Goal: Check status: Check status

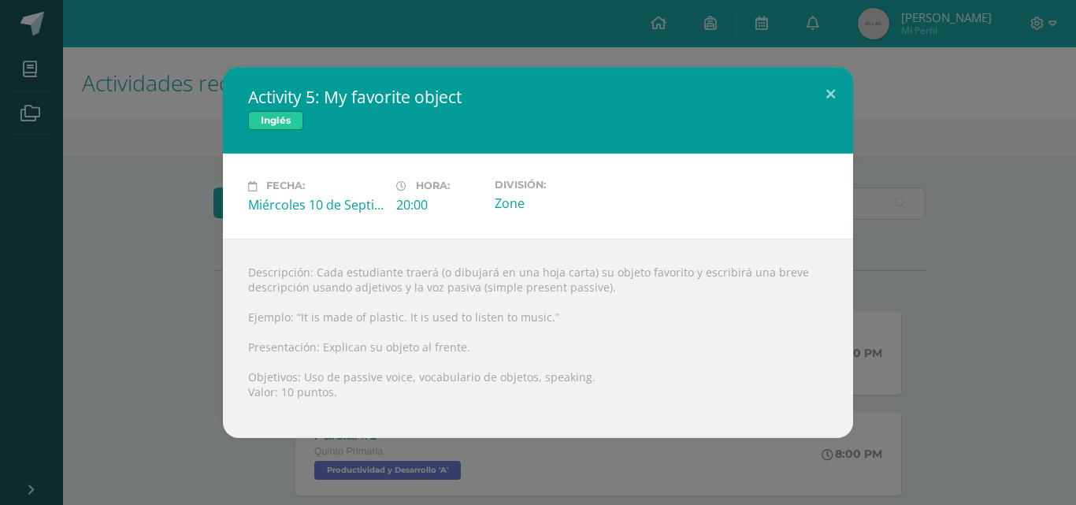
scroll to position [216, 0]
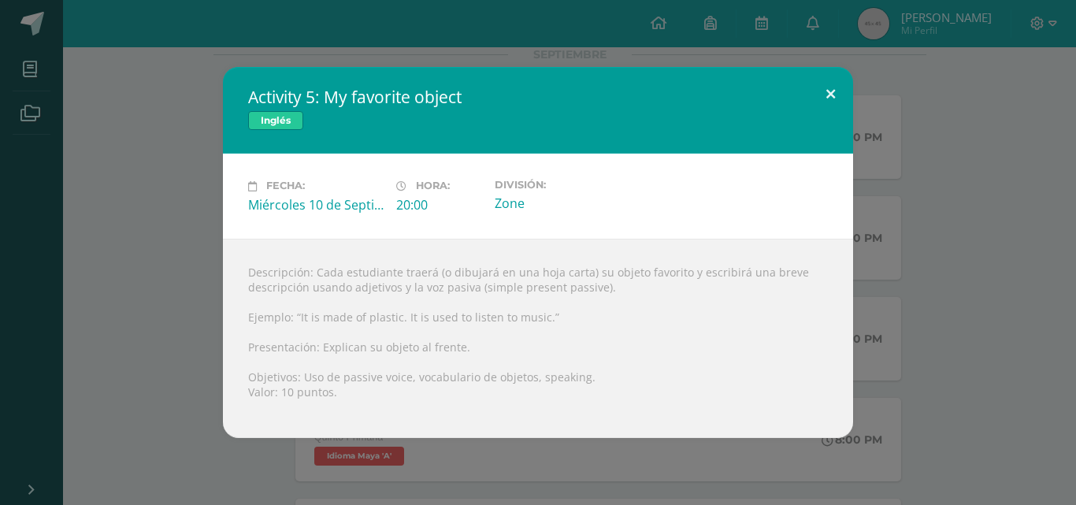
click at [829, 90] on button at bounding box center [830, 94] width 45 height 54
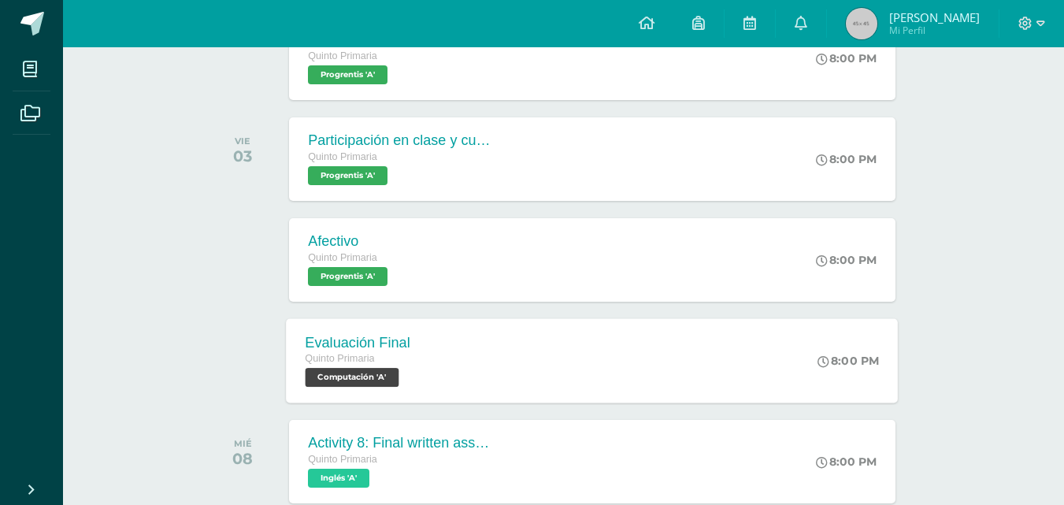
scroll to position [2678, 0]
click at [807, 28] on icon at bounding box center [801, 23] width 13 height 14
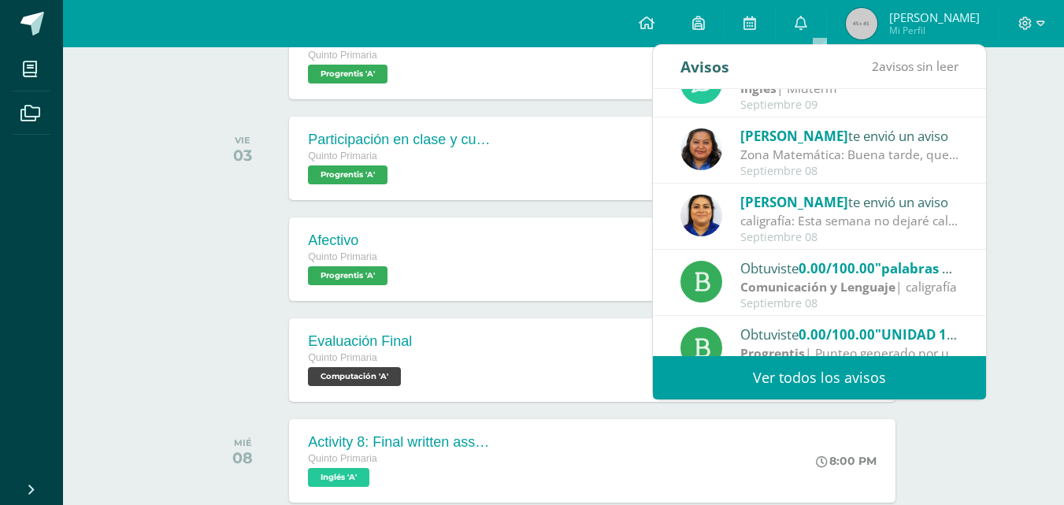
scroll to position [262, 0]
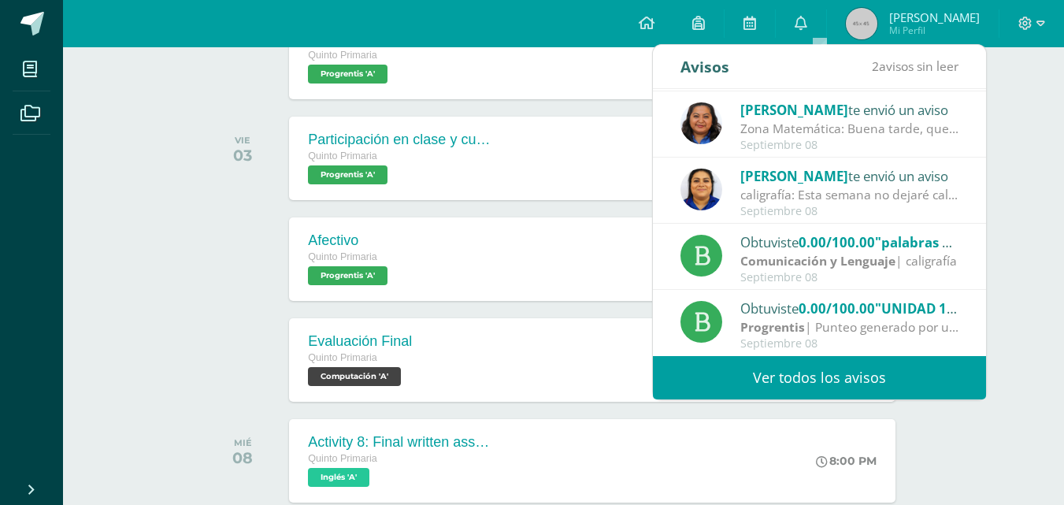
click at [787, 384] on link "Ver todos los avisos" at bounding box center [819, 377] width 333 height 43
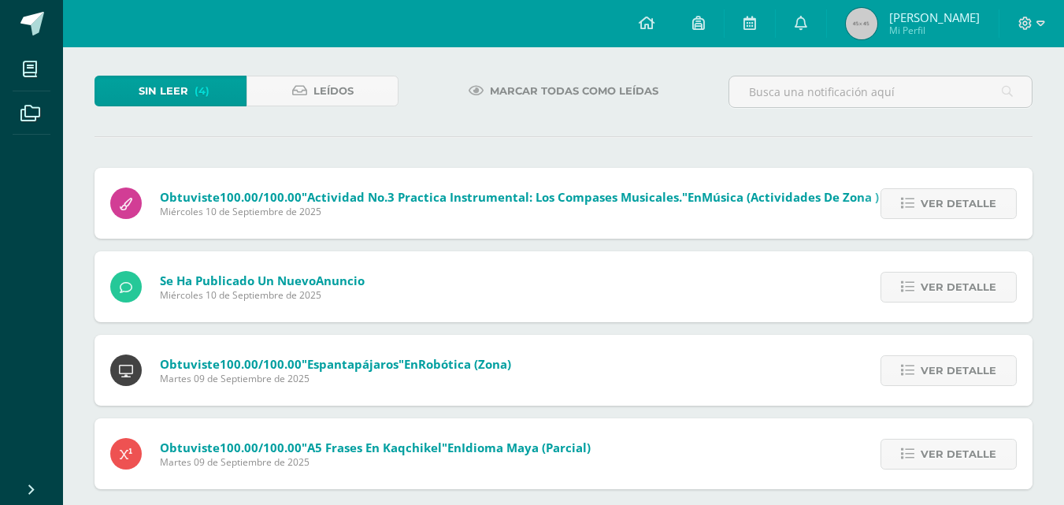
scroll to position [91, 0]
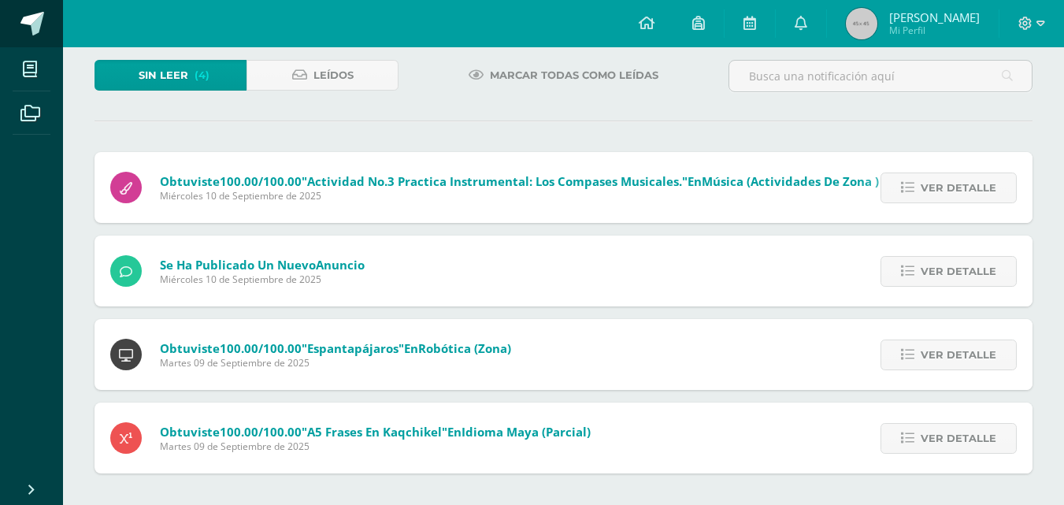
click at [32, 13] on span at bounding box center [32, 24] width 24 height 24
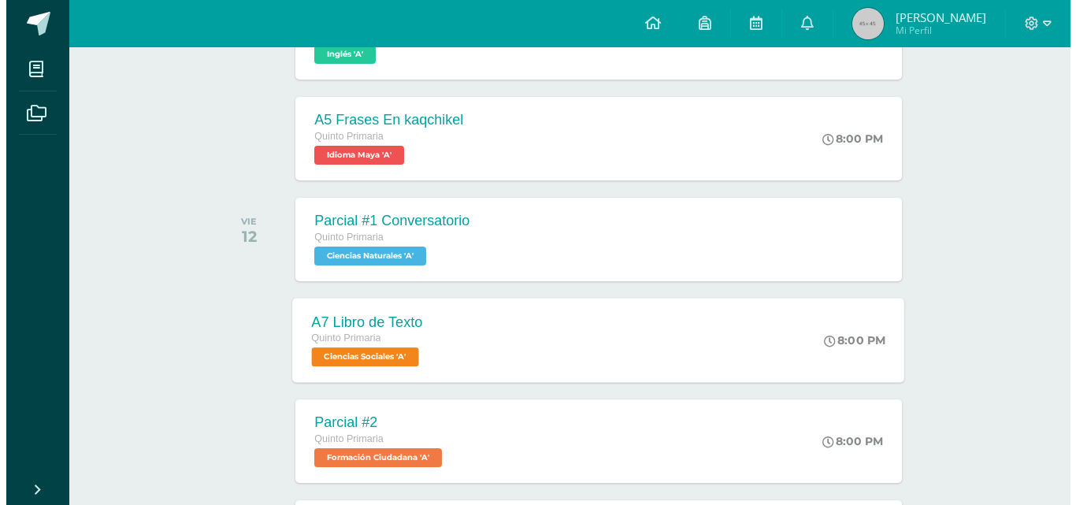
scroll to position [394, 0]
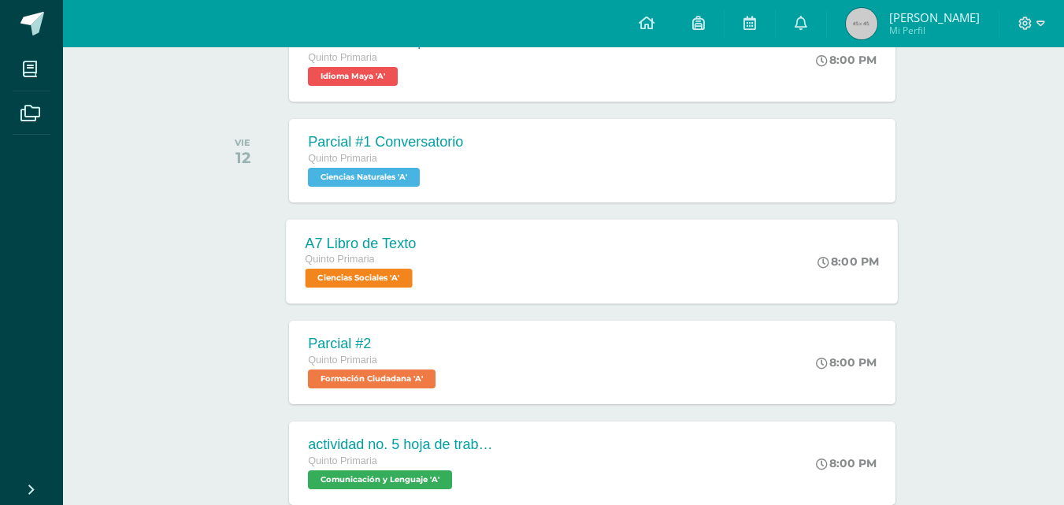
click at [513, 284] on div "A7 Libro de Texto Quinto Primaria Ciencias Sociales 'A' 8:00 PM A7 Libro de Tex…" at bounding box center [593, 261] width 612 height 84
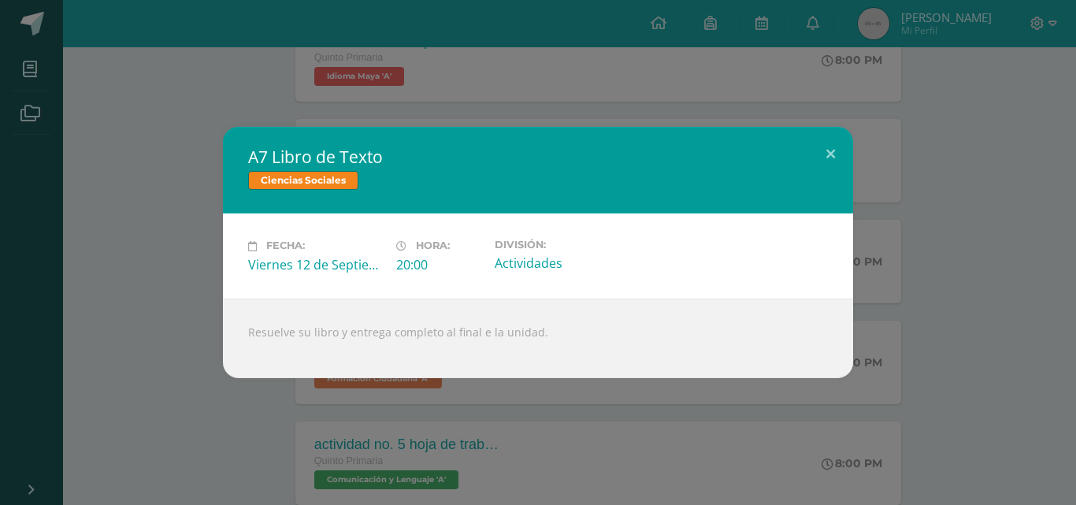
click at [184, 336] on div "A7 Libro de Texto Ciencias Sociales Fecha: [DATE] Hora: 20:00 División:" at bounding box center [537, 252] width 1063 height 250
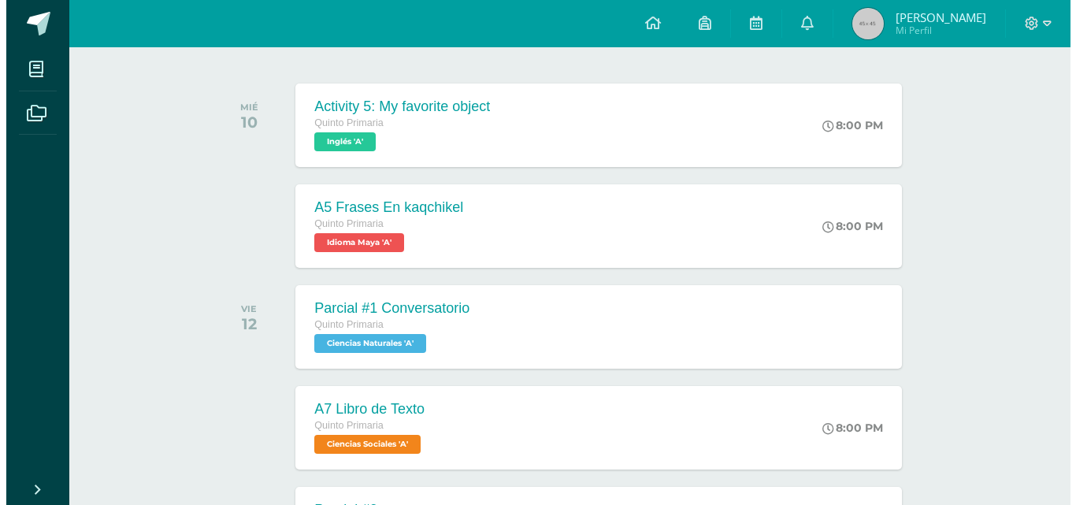
scroll to position [236, 0]
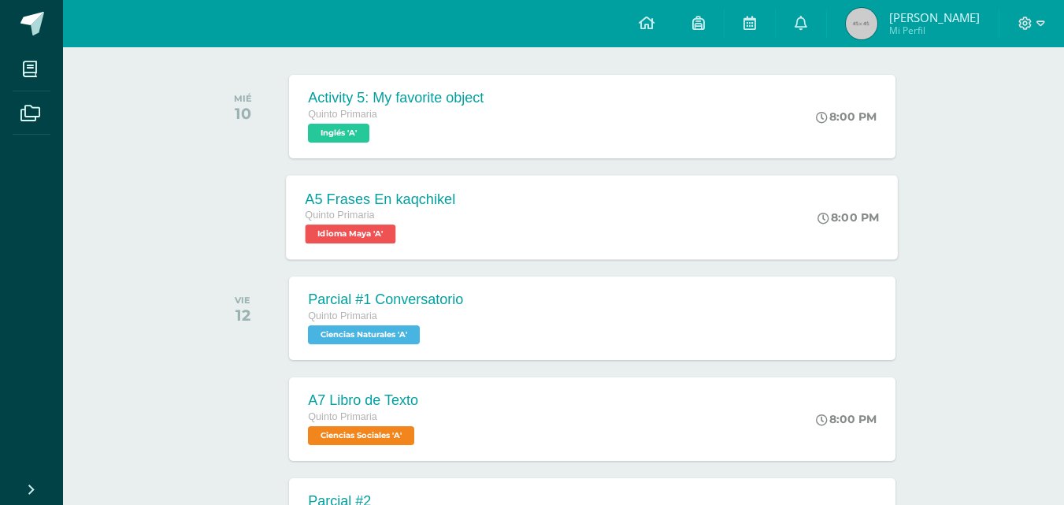
click at [409, 250] on div "A5 Frases En kaqchikel Quinto Primaria Idioma Maya 'A'" at bounding box center [381, 217] width 188 height 84
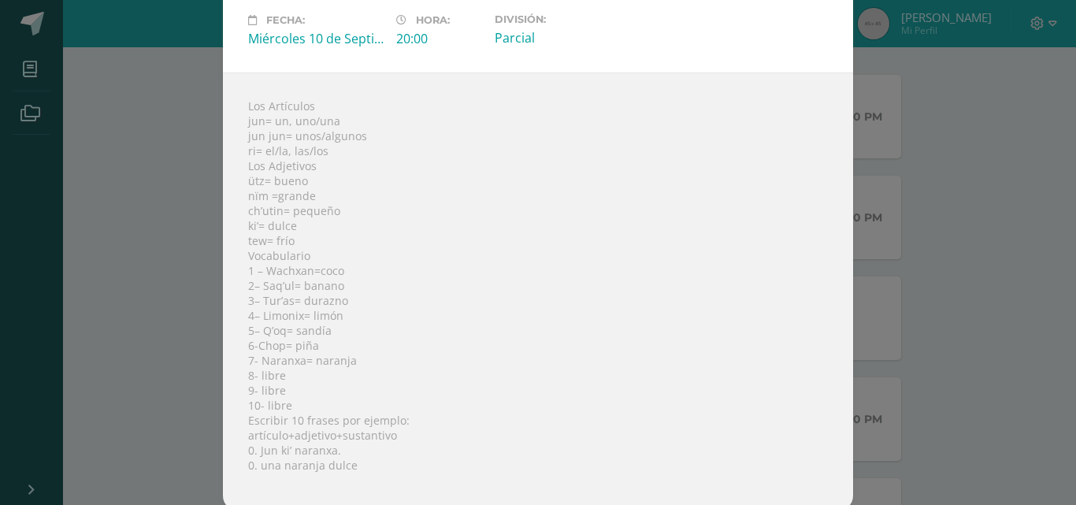
scroll to position [105, 0]
click at [97, 323] on div "A5 Frases En kaqchikel Idioma Maya Fecha: Miércoles 10 de Septiembre Hora: 20:0…" at bounding box center [537, 200] width 1063 height 610
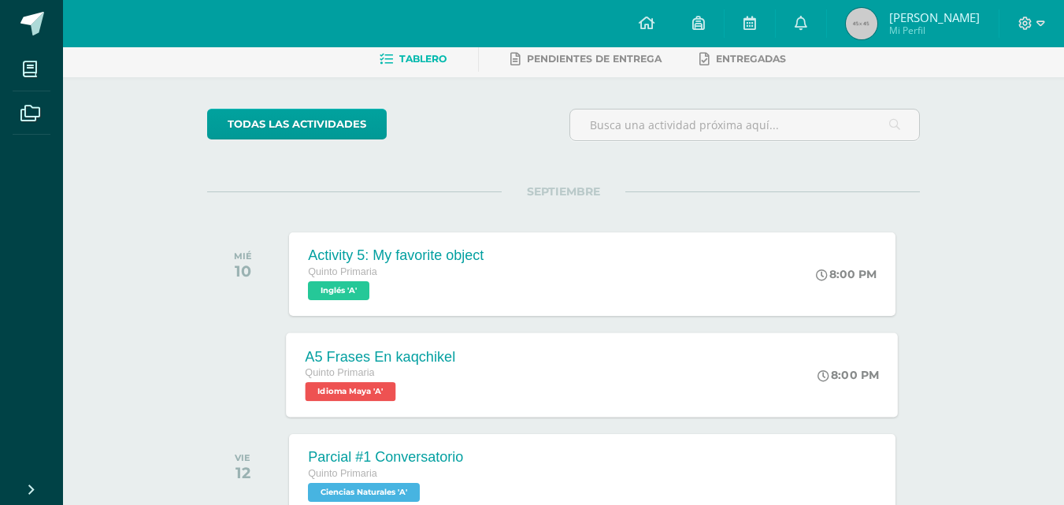
scroll to position [158, 0]
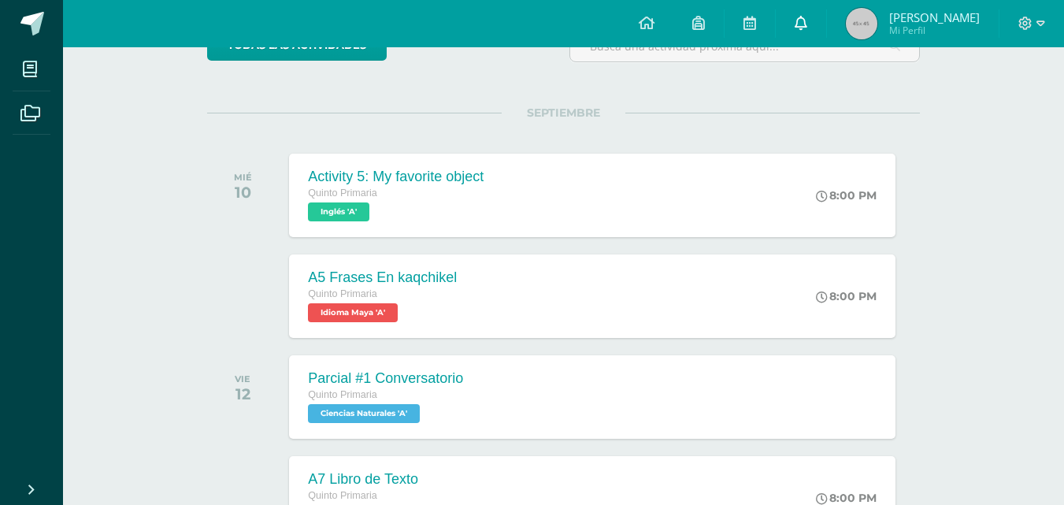
click at [807, 28] on icon at bounding box center [801, 23] width 13 height 14
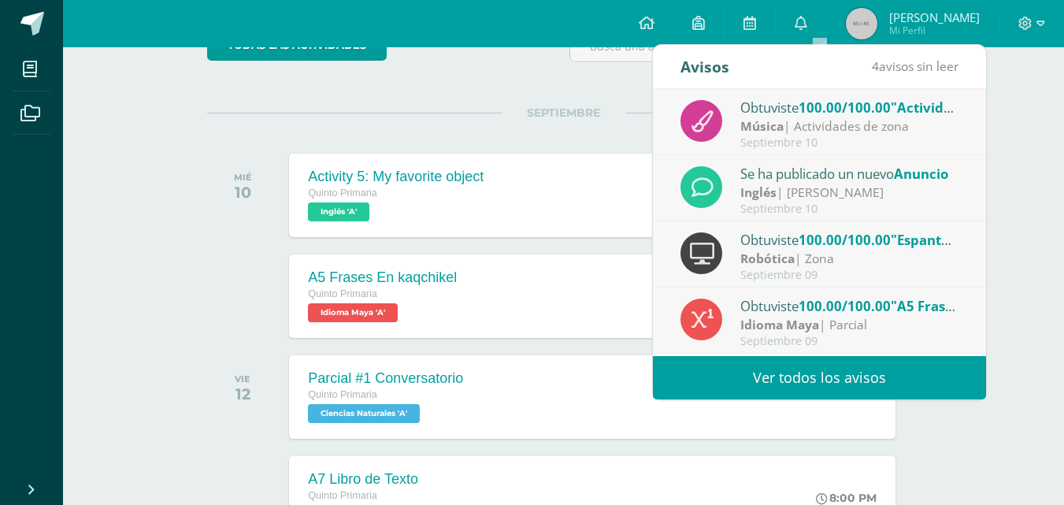
click at [908, 181] on span "Anuncio" at bounding box center [921, 174] width 54 height 18
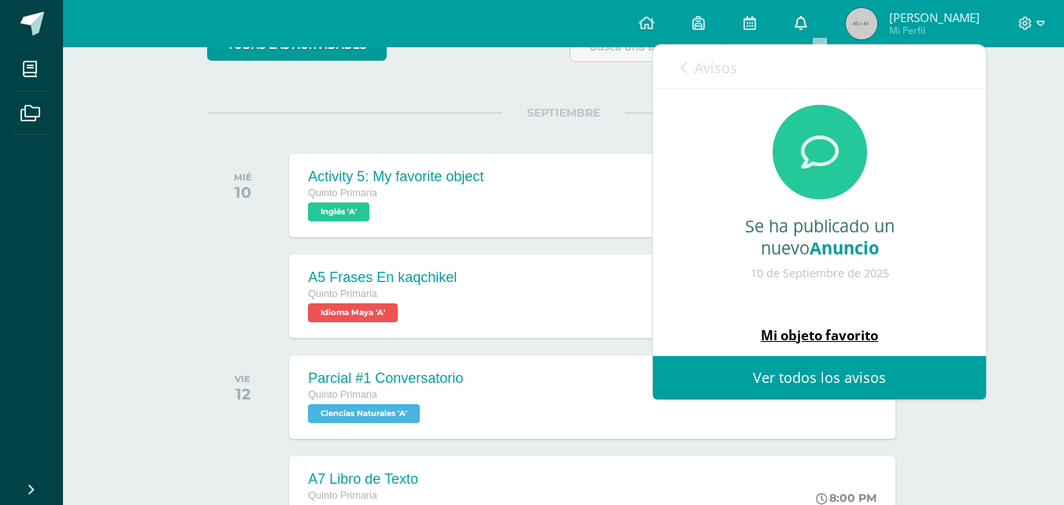
click at [810, 19] on link at bounding box center [801, 23] width 50 height 47
click at [710, 68] on span "Avisos" at bounding box center [716, 67] width 43 height 19
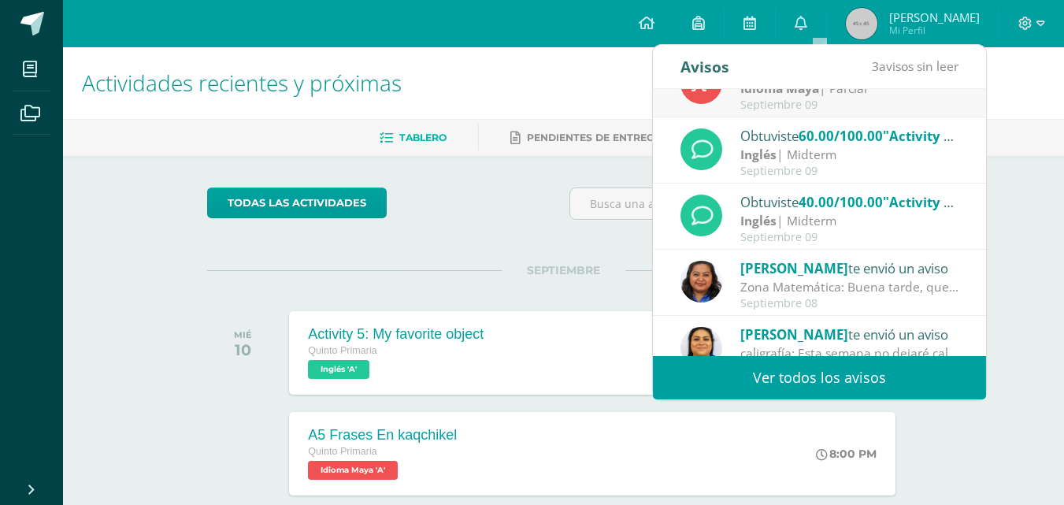
scroll to position [262, 0]
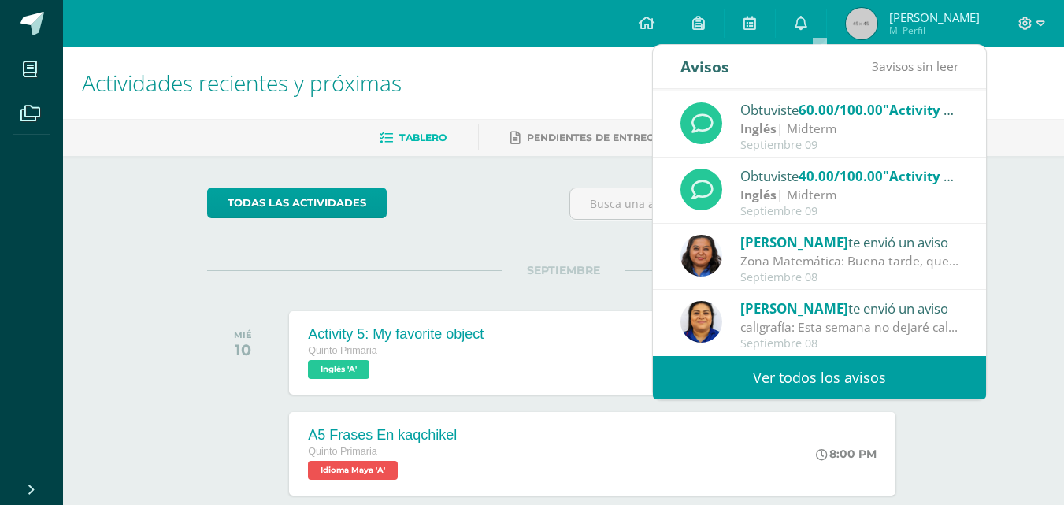
click at [918, 262] on div "Zona Matemática: Buena tarde, queridos padres de familia, les informo que ya ll…" at bounding box center [849, 261] width 219 height 18
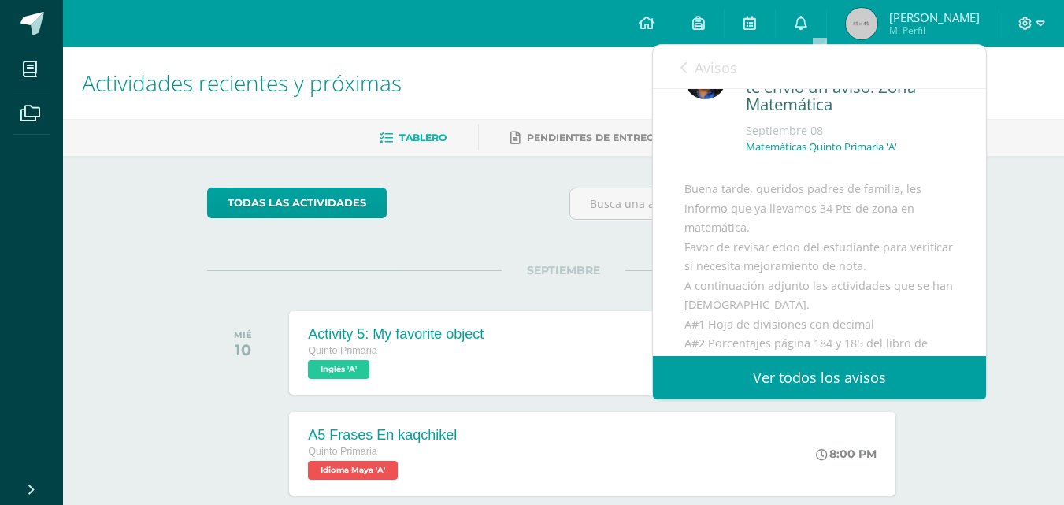
scroll to position [79, 0]
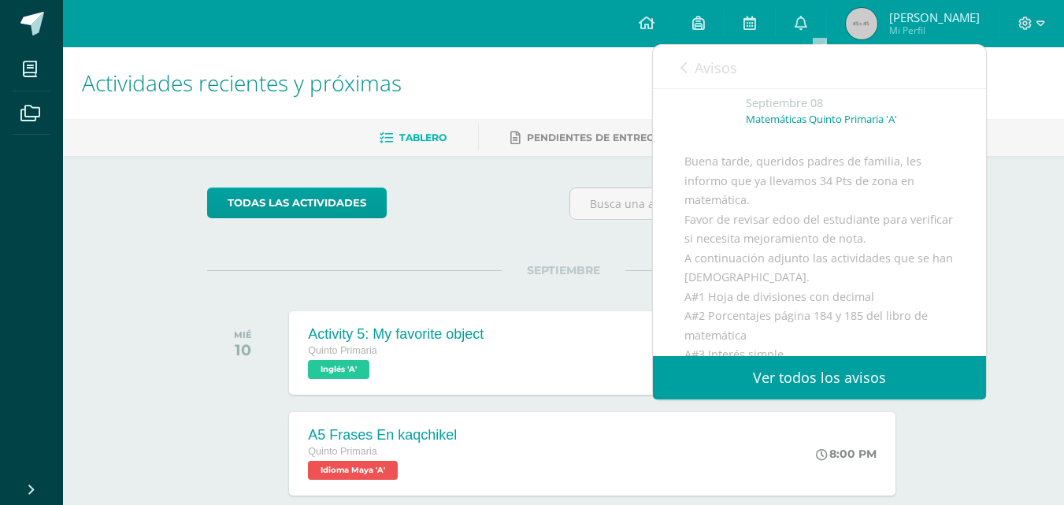
click at [691, 64] on link "Avisos" at bounding box center [708, 67] width 57 height 45
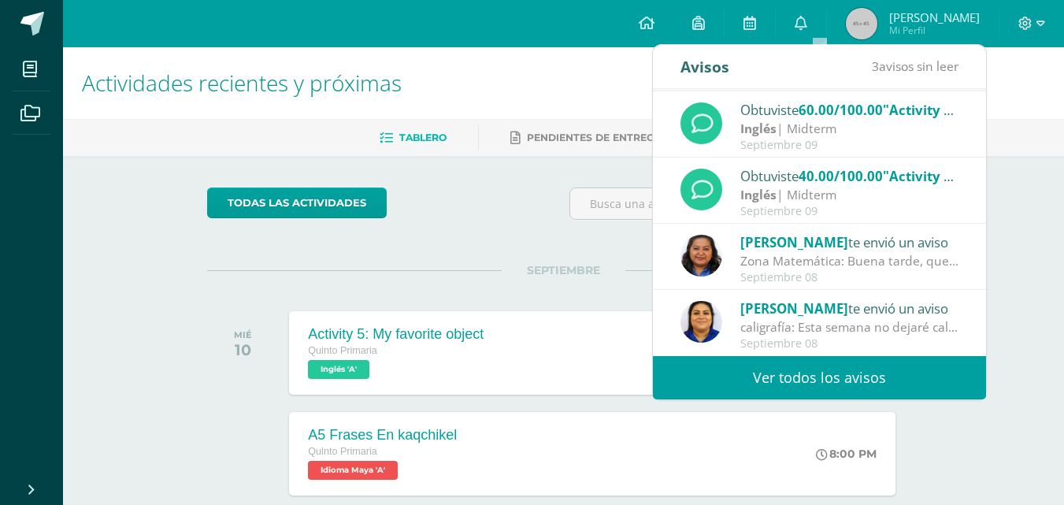
click at [817, 377] on link "Ver todos los avisos" at bounding box center [819, 377] width 333 height 43
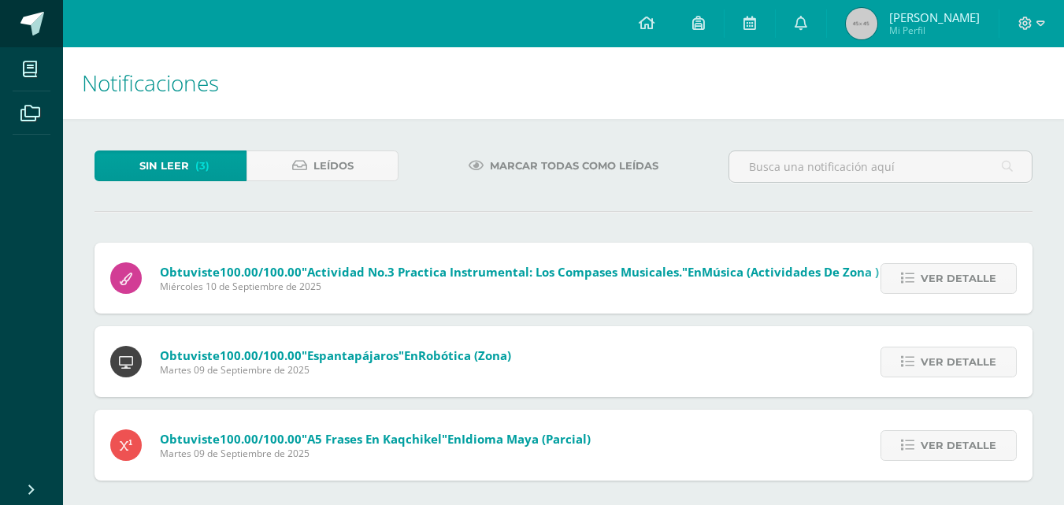
click at [17, 19] on link at bounding box center [31, 23] width 63 height 47
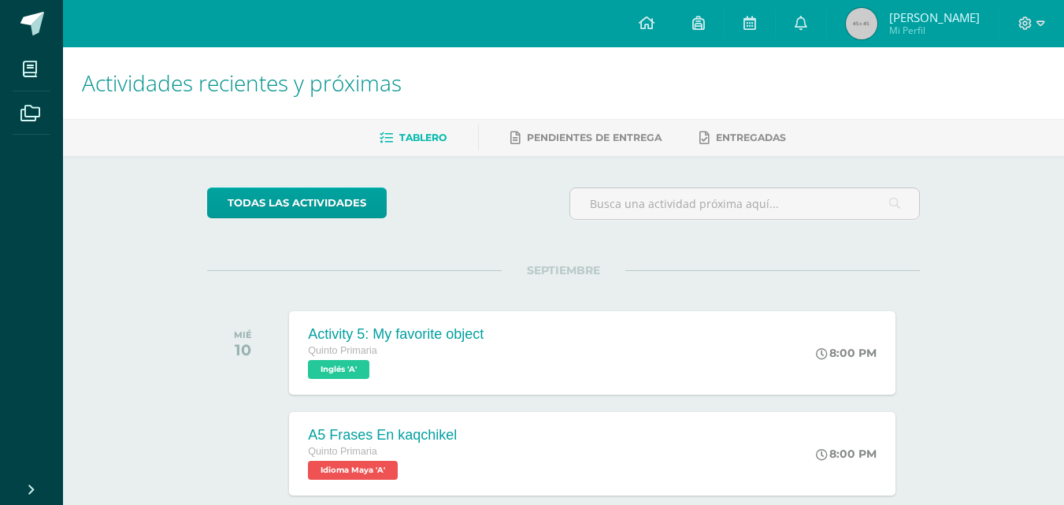
click at [922, 30] on span "Mi Perfil" at bounding box center [934, 30] width 91 height 13
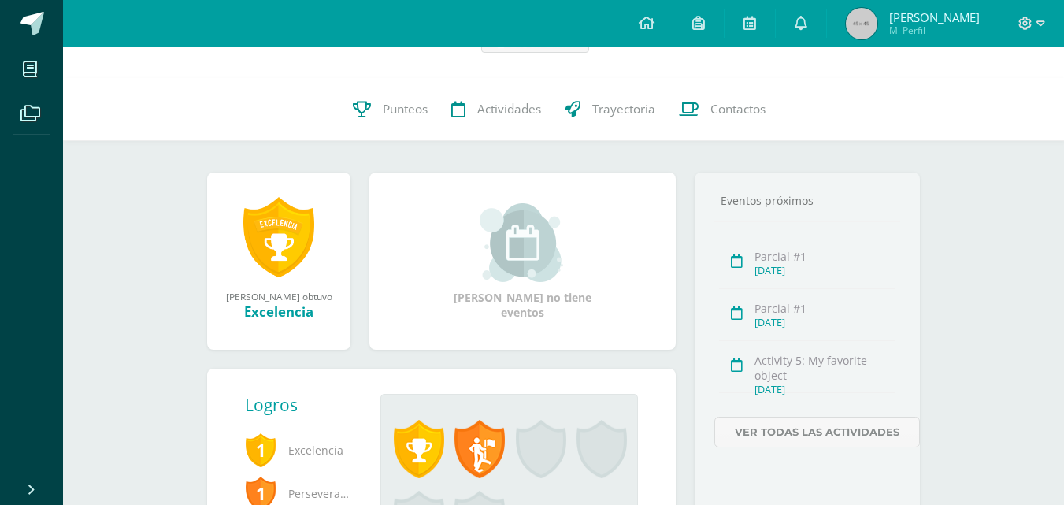
scroll to position [97, 0]
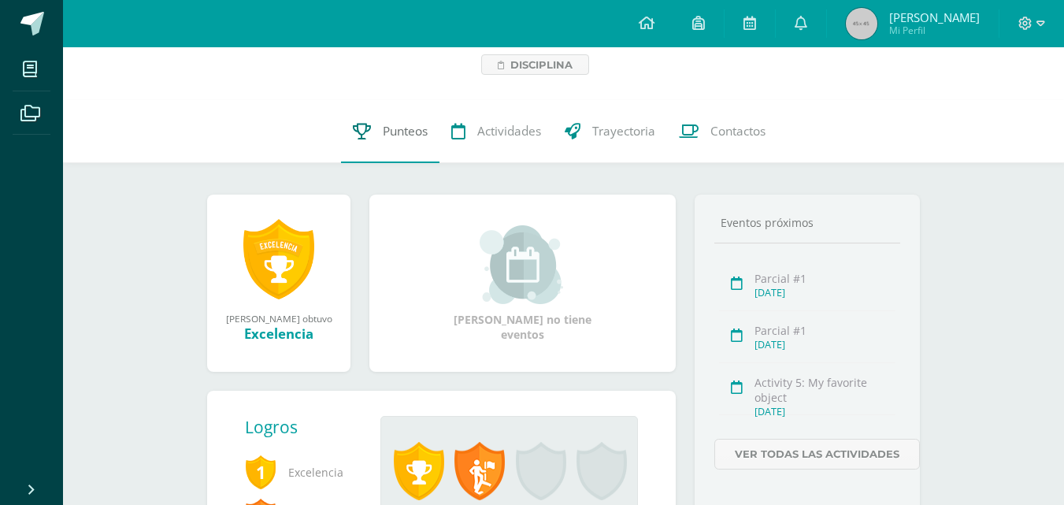
click at [413, 134] on span "Punteos" at bounding box center [405, 131] width 45 height 17
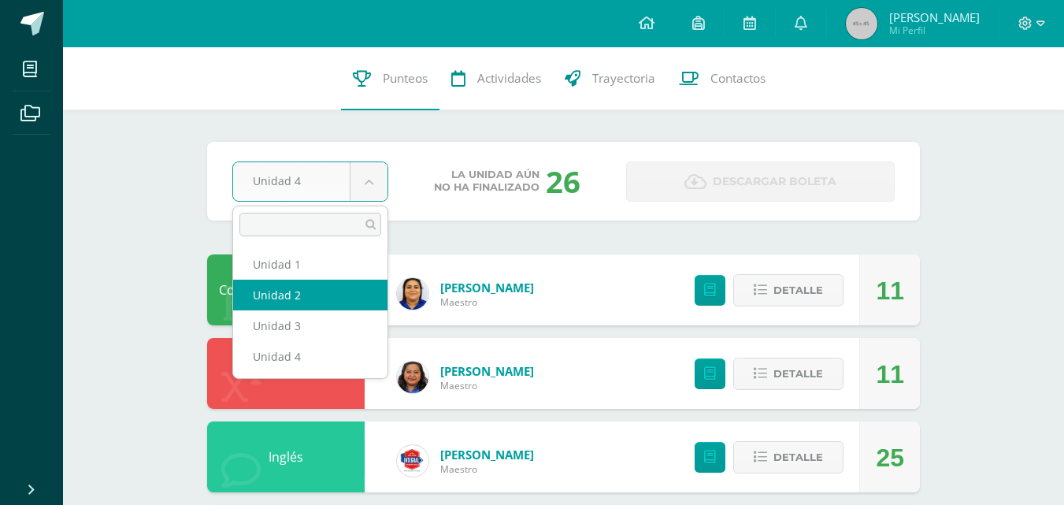
select select "Unidad 2"
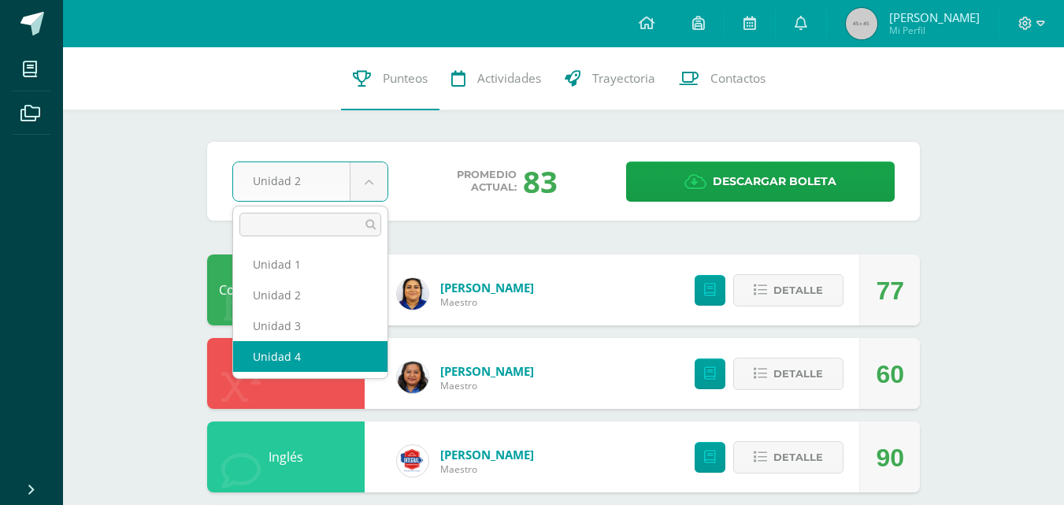
select select "Unidad 4"
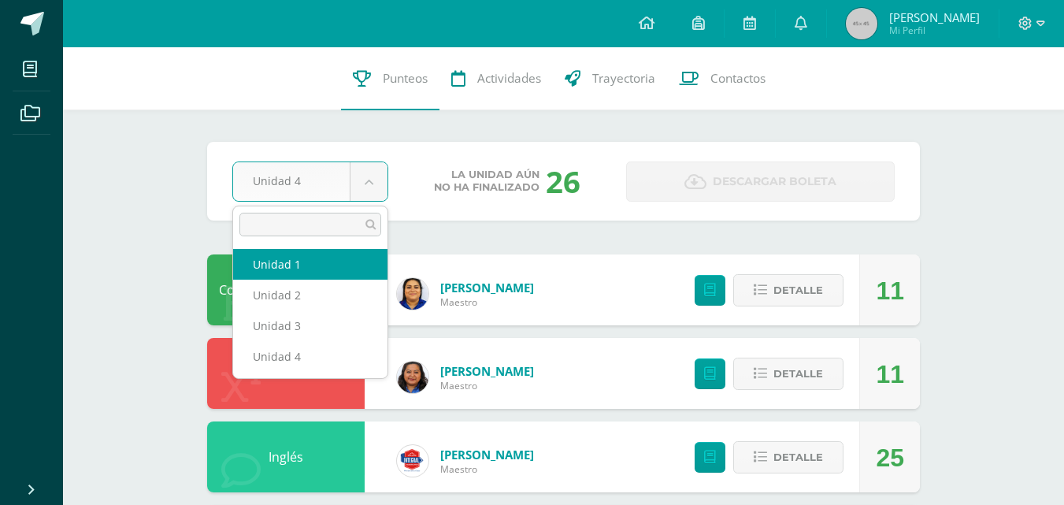
select select "Unidad 1"
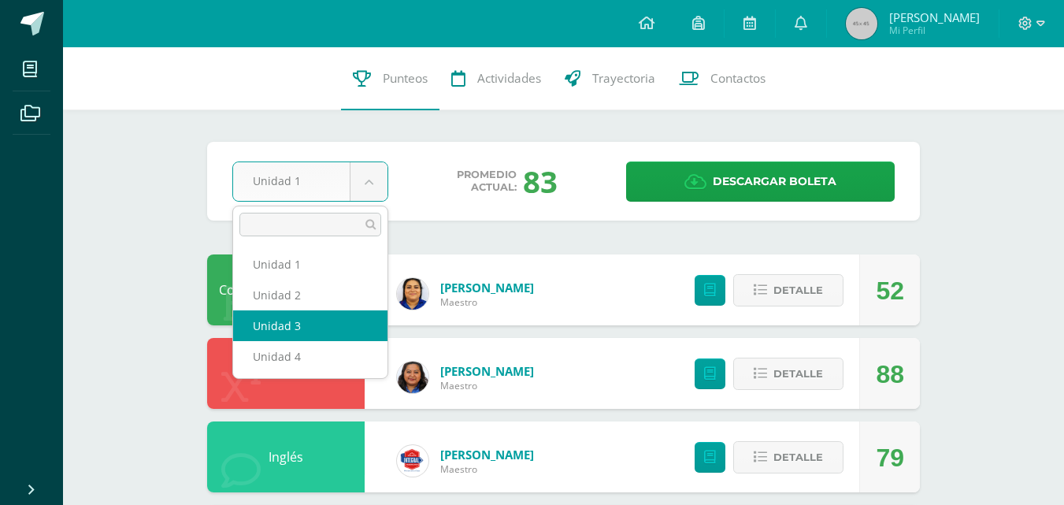
select select "Unidad 3"
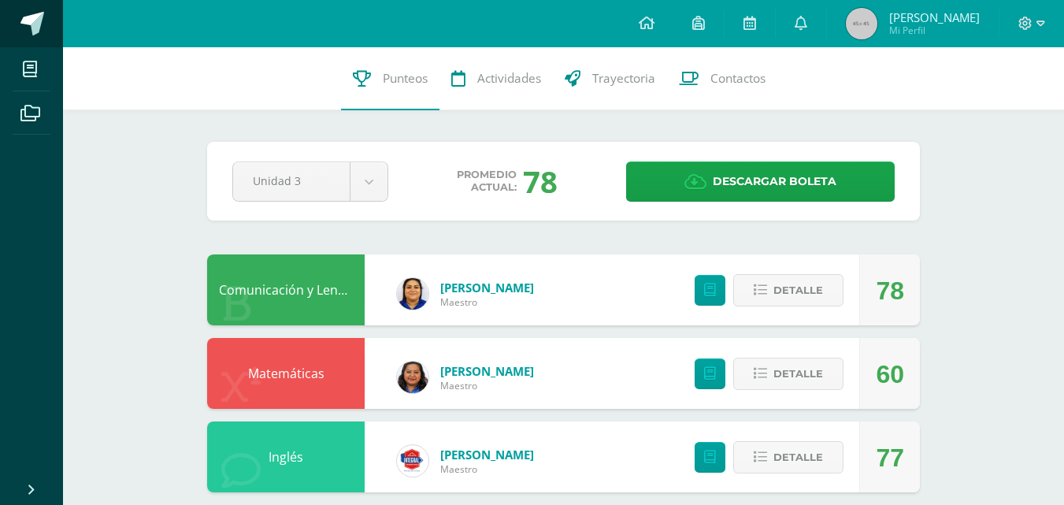
click at [24, 20] on span at bounding box center [32, 24] width 24 height 24
